Goal: Transaction & Acquisition: Book appointment/travel/reservation

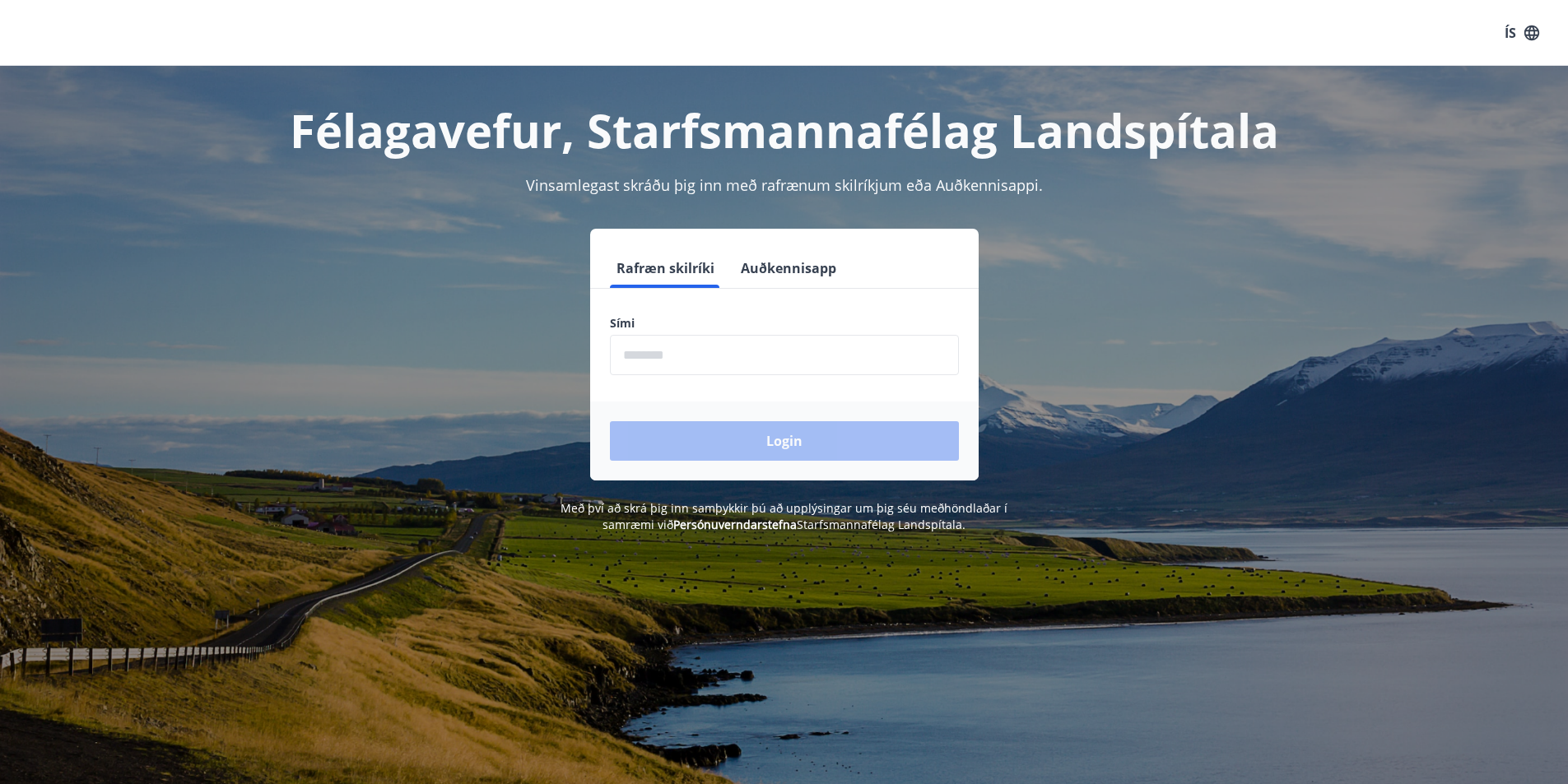
click at [651, 355] on input "phone" at bounding box center [784, 355] width 349 height 41
type input "********"
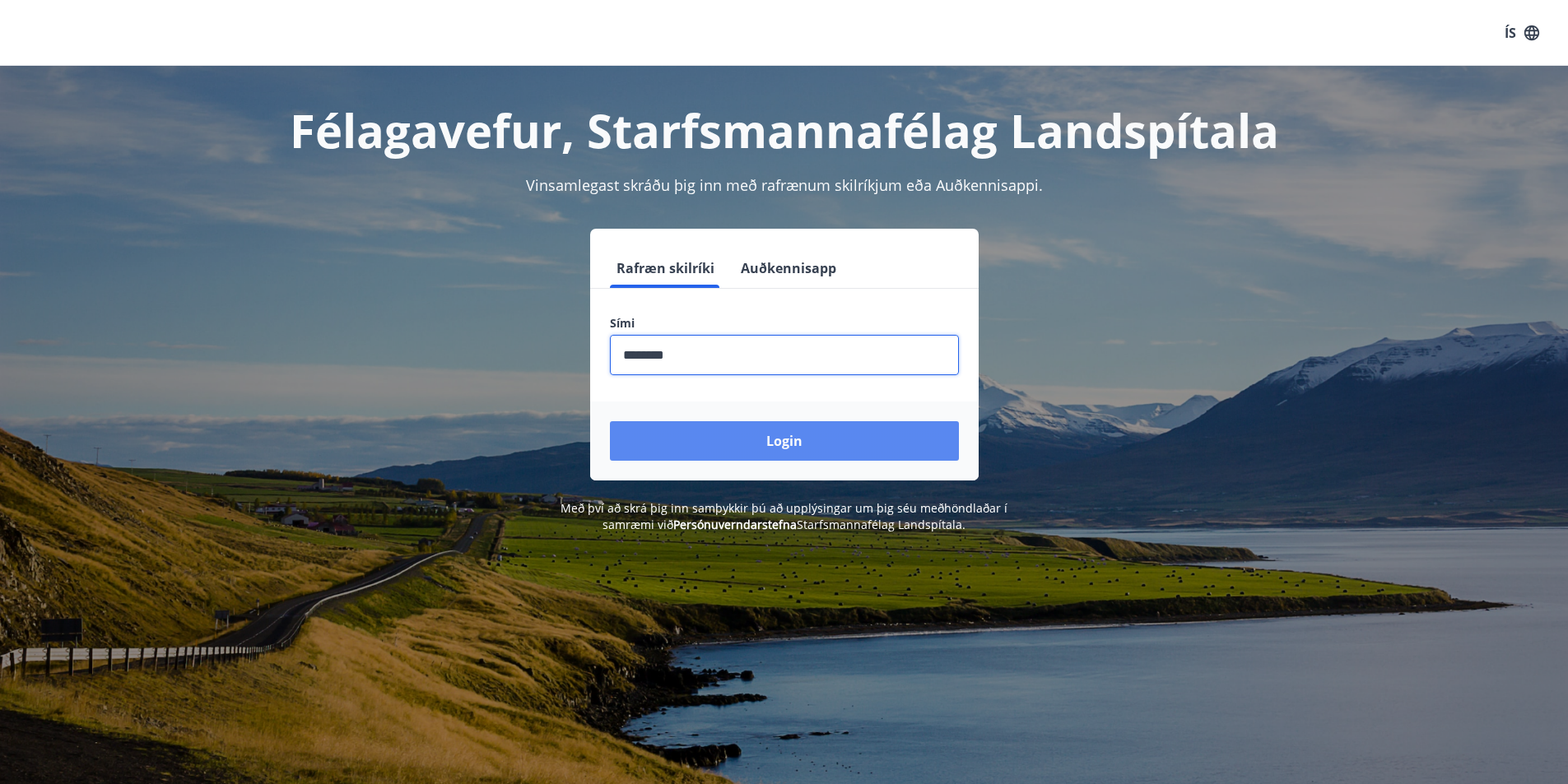
click at [739, 441] on button "Login" at bounding box center [784, 441] width 349 height 40
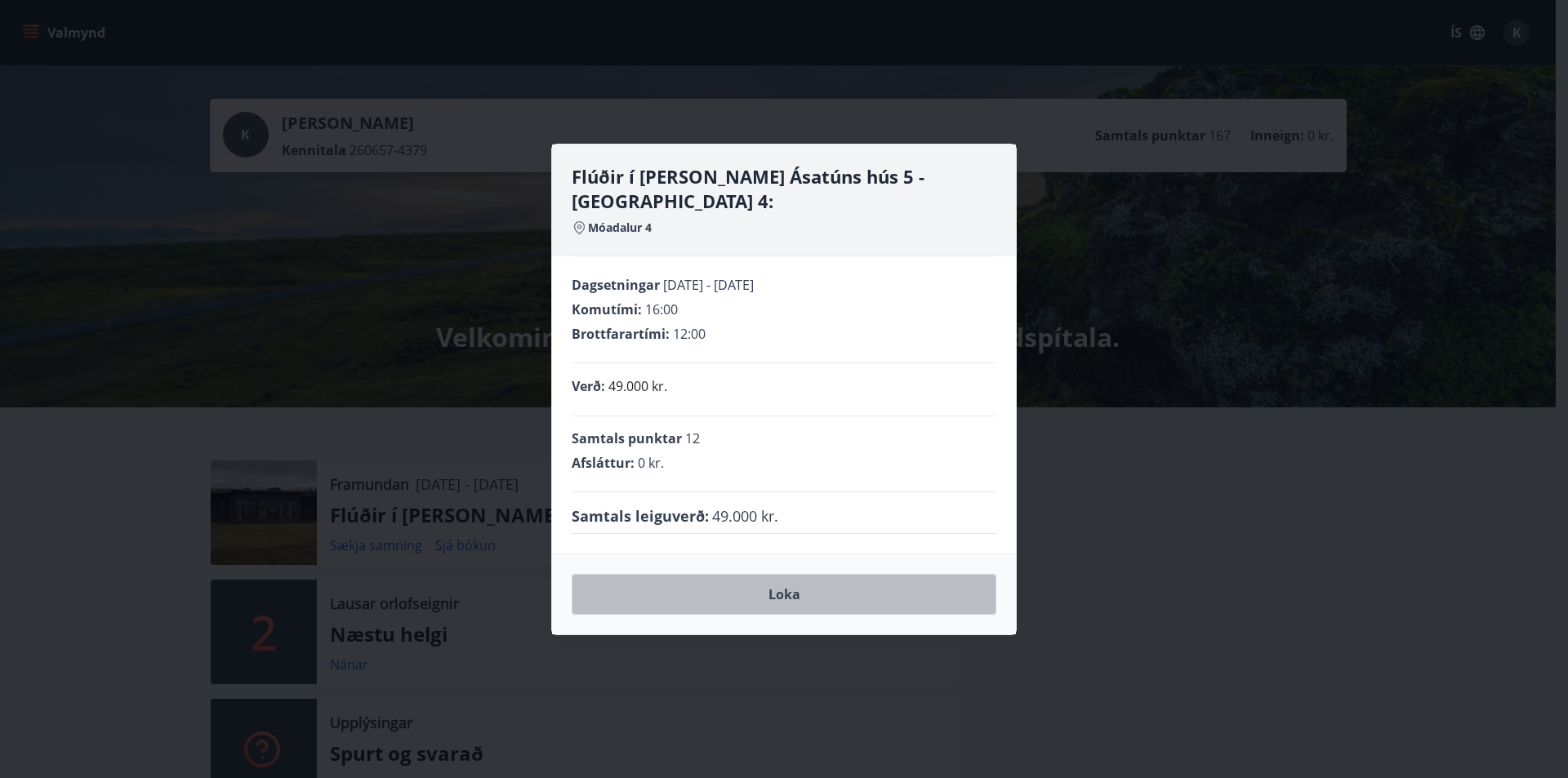
click at [820, 585] on button "Loka" at bounding box center [784, 593] width 425 height 40
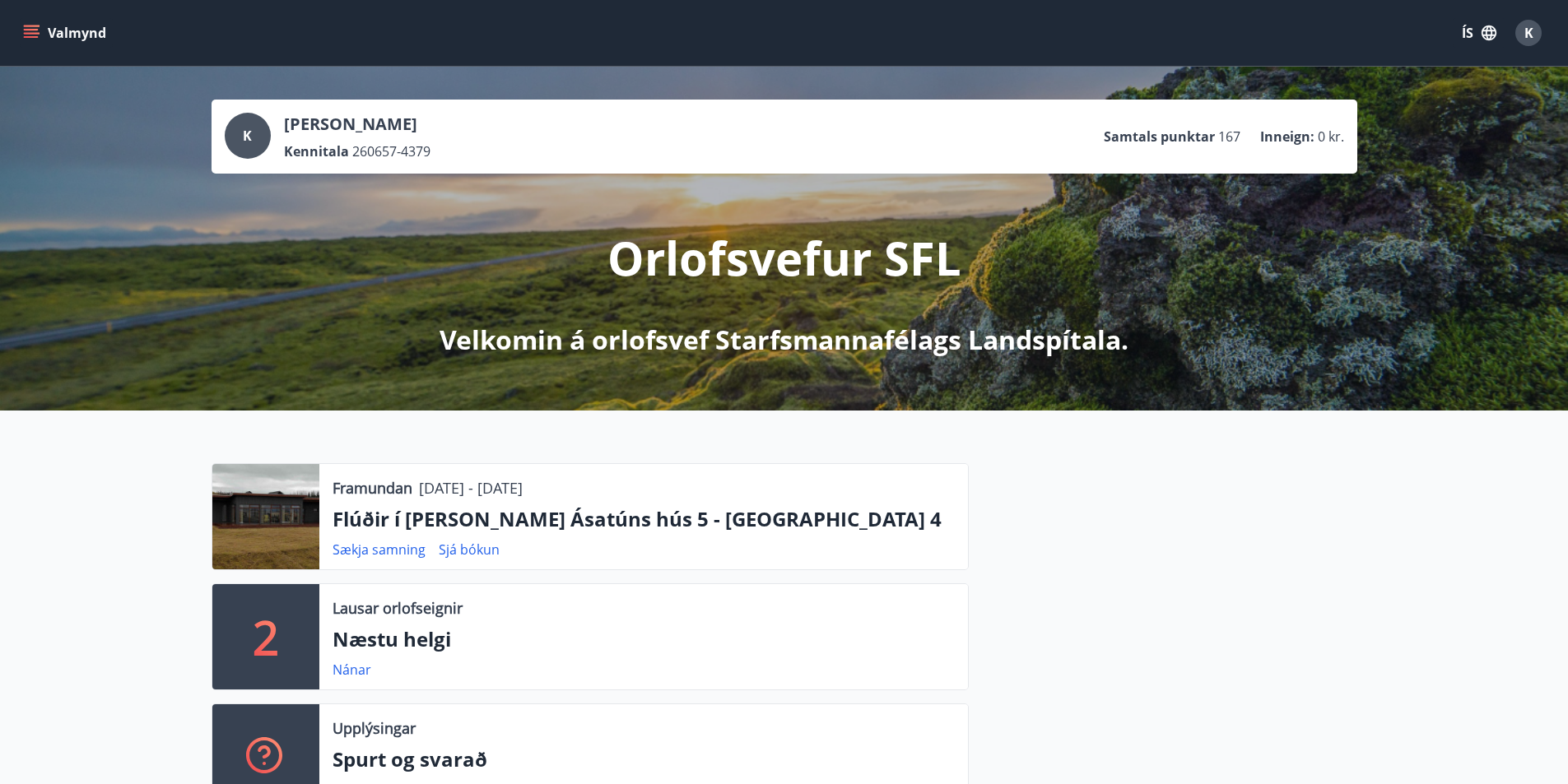
click at [257, 526] on div at bounding box center [265, 516] width 107 height 105
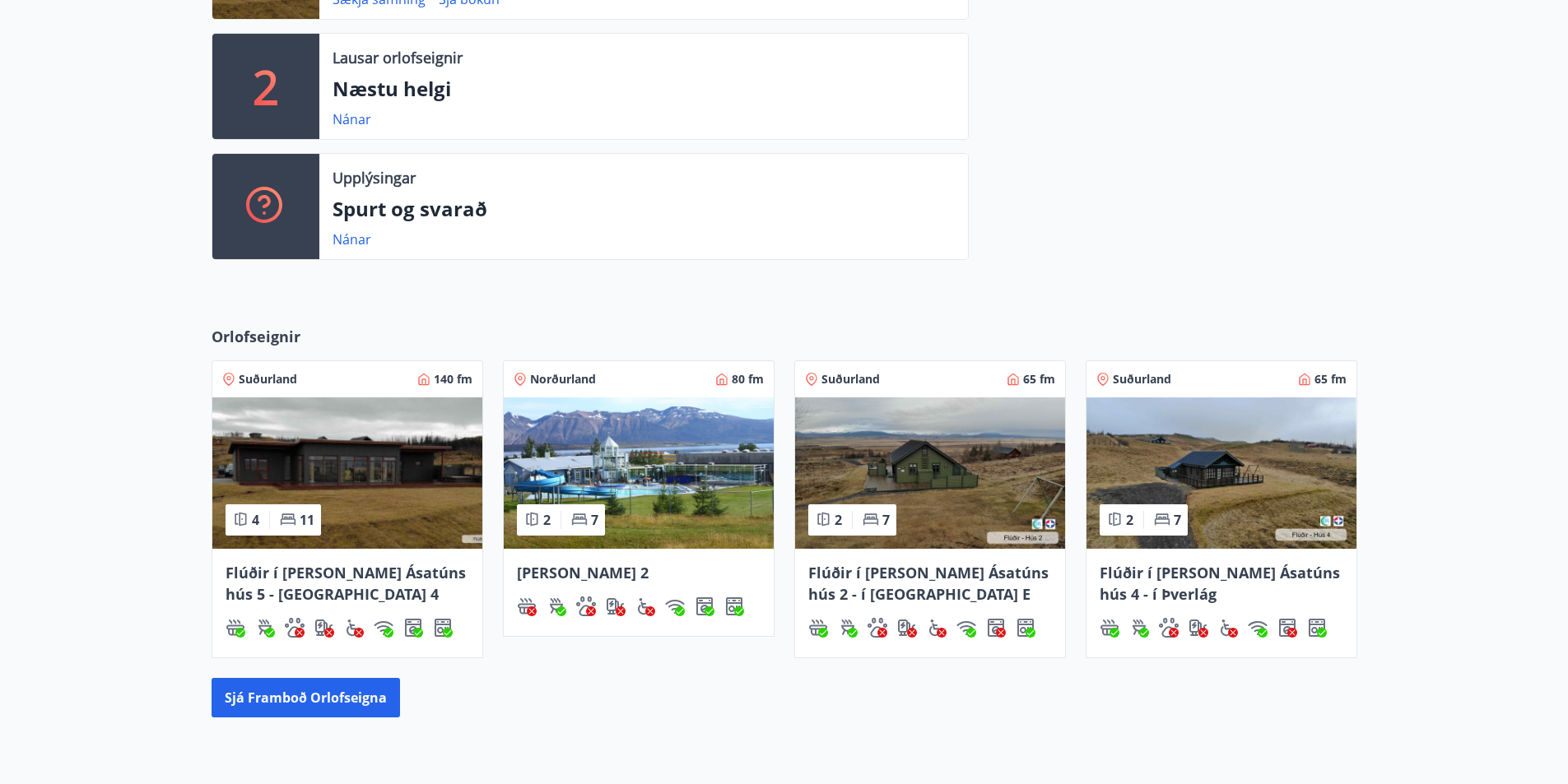
scroll to position [576, 0]
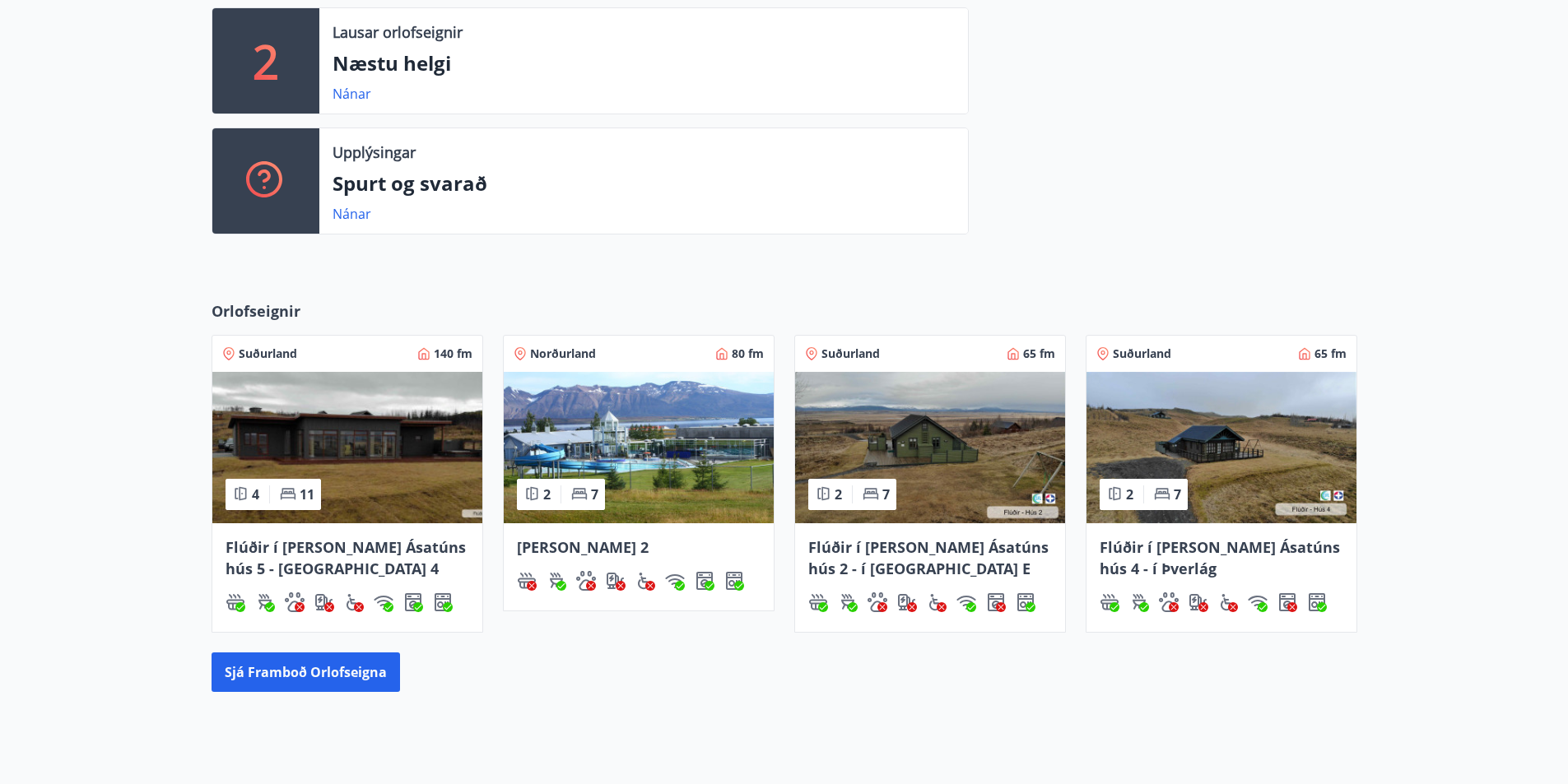
click at [373, 425] on img at bounding box center [346, 448] width 270 height 151
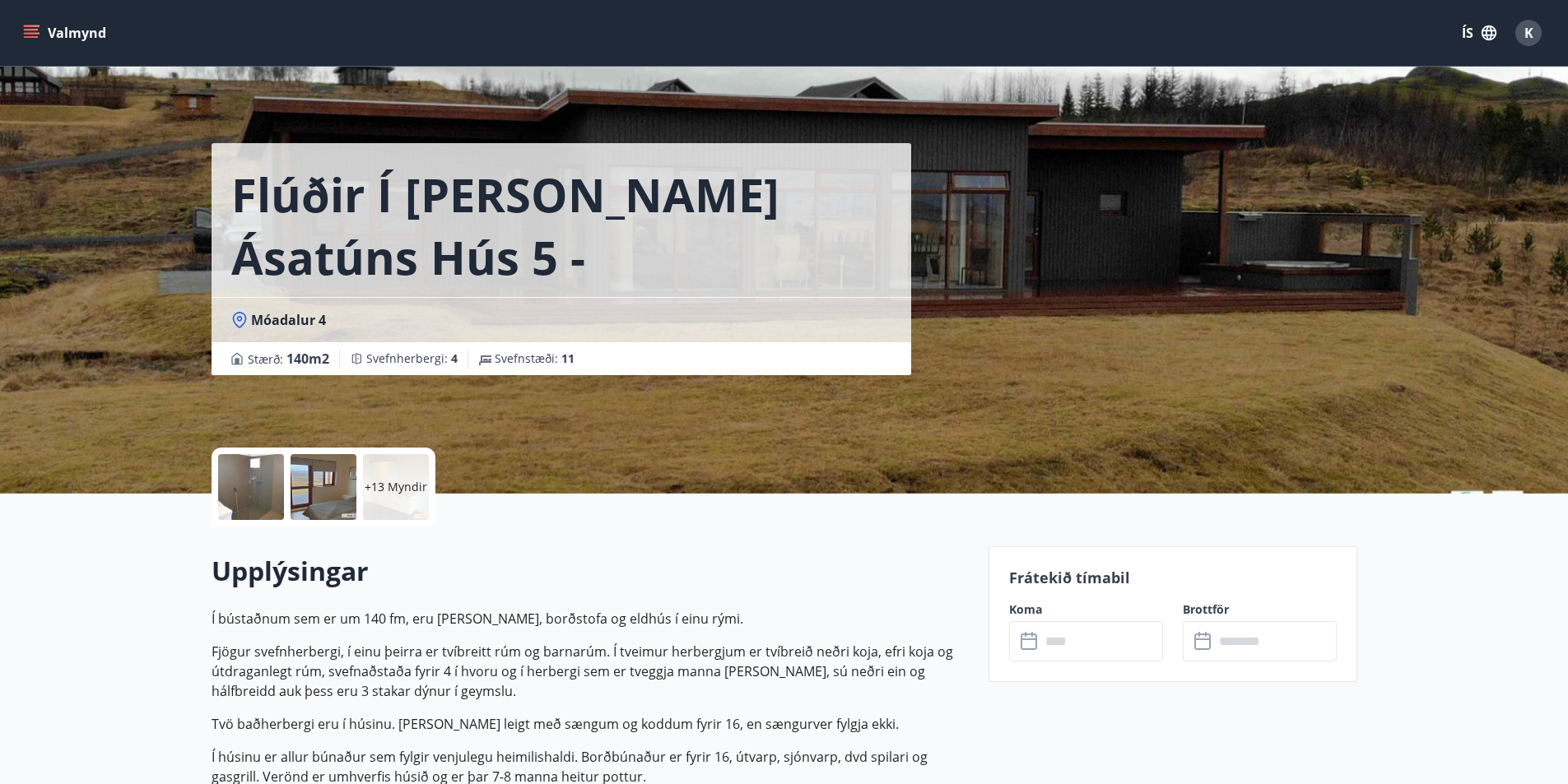
click at [1083, 364] on div "Flúðir í landi Ásatúns hús 5 - Móadalur 4 Móadalur 4 Stærð : 140 m2 Svefnherber…" at bounding box center [784, 247] width 1146 height 493
click at [1026, 373] on div "Flúðir í landi Ásatúns hús 5 - Móadalur 4 Móadalur 4 Stærð : 140 m2 Svefnherber…" at bounding box center [784, 247] width 1146 height 493
